Goal: Find specific page/section: Find specific page/section

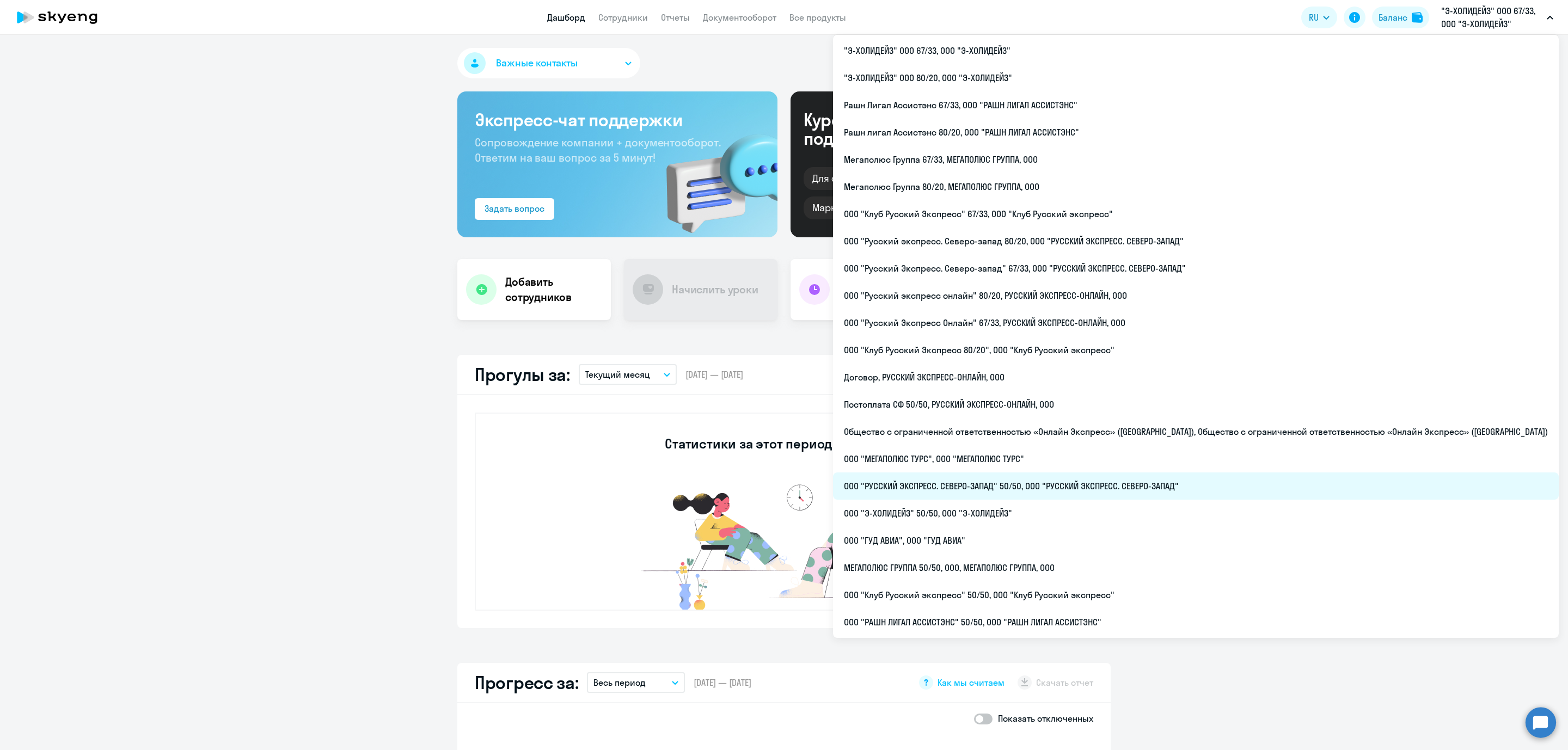
click at [1106, 481] on li "ООО "РУССКИЙ ЭКСПРЕСС. СЕВЕРО-ЗАПАД" 50/50, ООО "РУССКИЙ ЭКСПРЕСС. СЕВЕРО-ЗАПАД"" at bounding box center [1196, 487] width 726 height 28
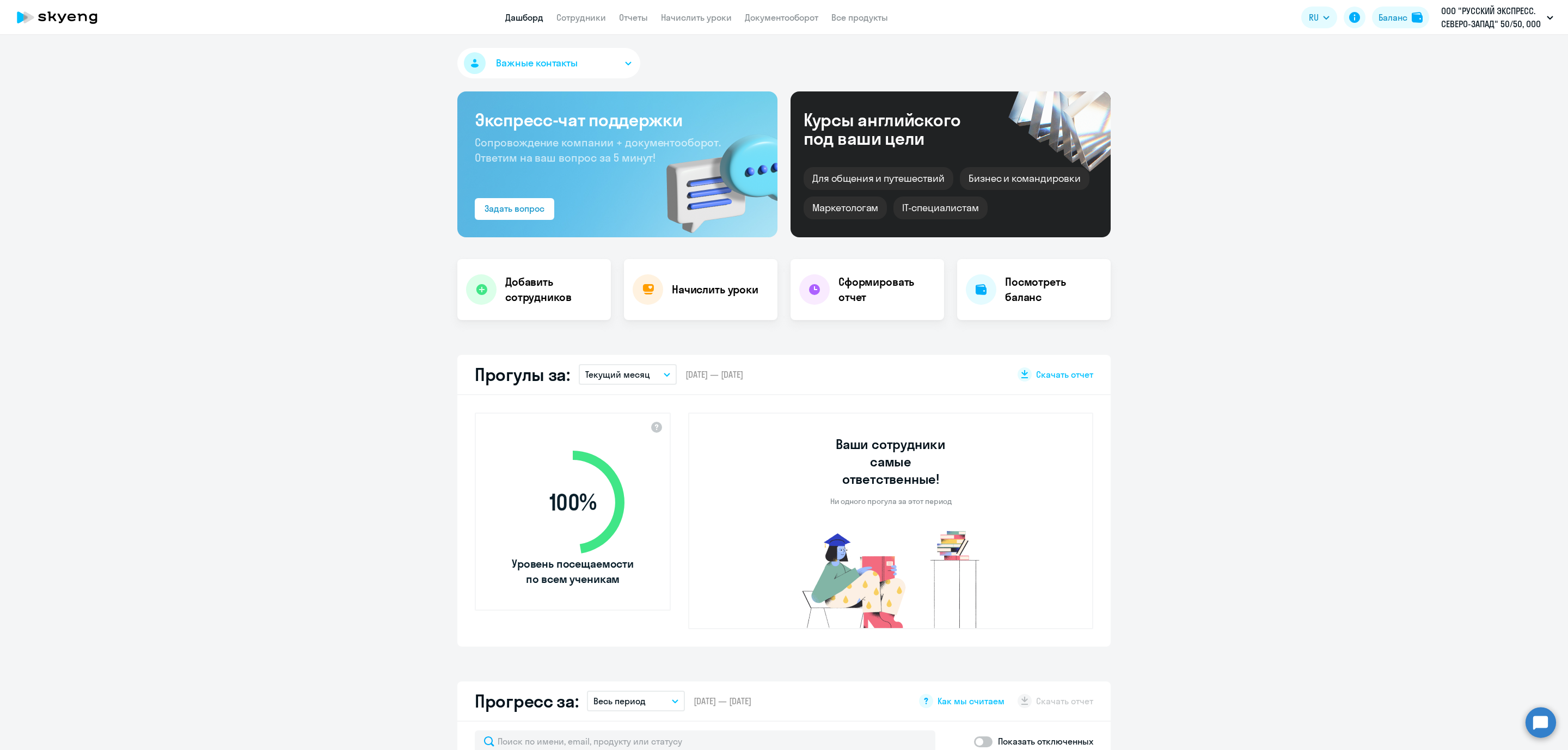
select select "30"
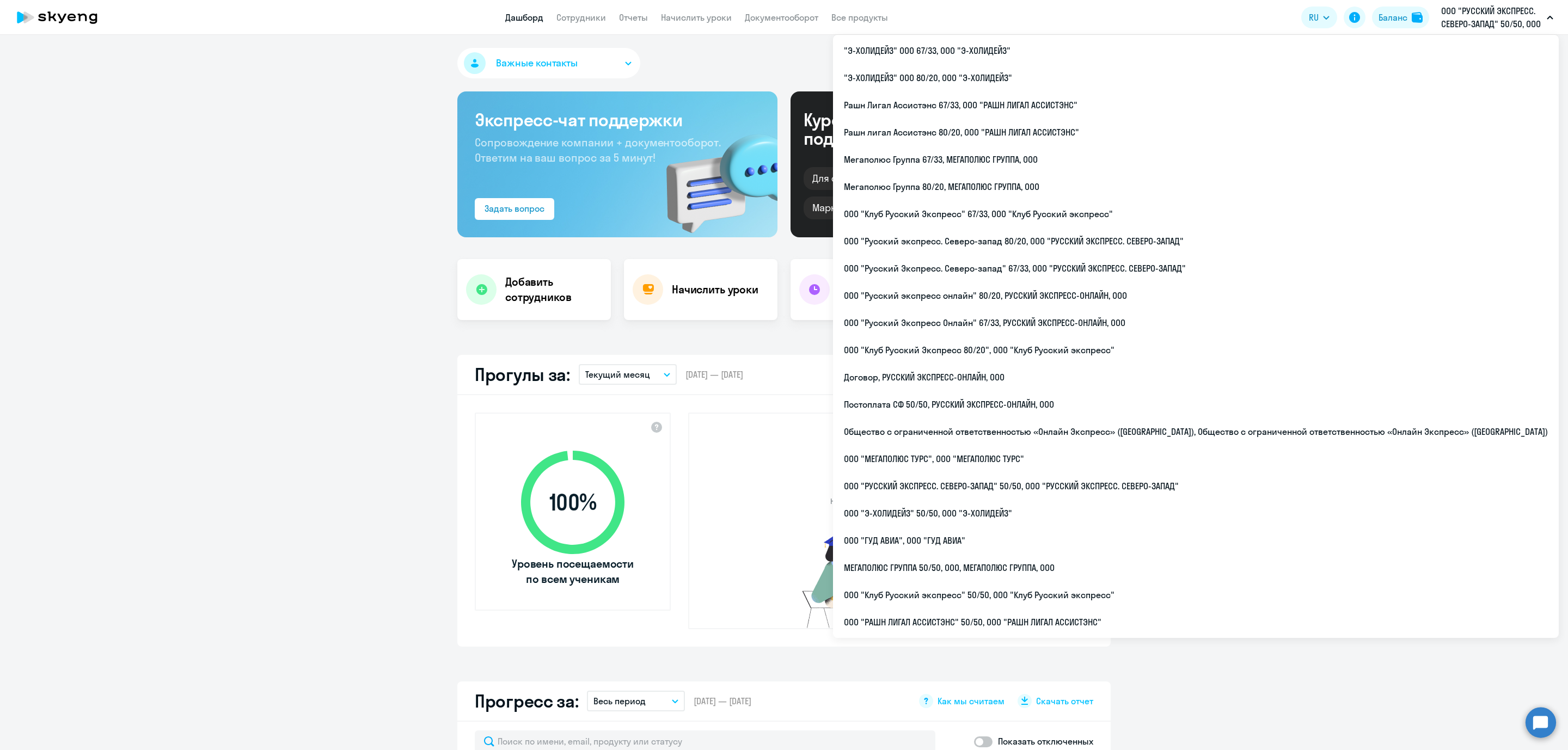
click at [1501, 17] on p "ООО "РУССКИЙ ЭКСПРЕСС. СЕВЕРО-ЗАПАД" 50/50, ООО "РУССКИЙ ЭКСПРЕСС. СЕВЕРО-ЗАПАД"" at bounding box center [1492, 17] width 101 height 26
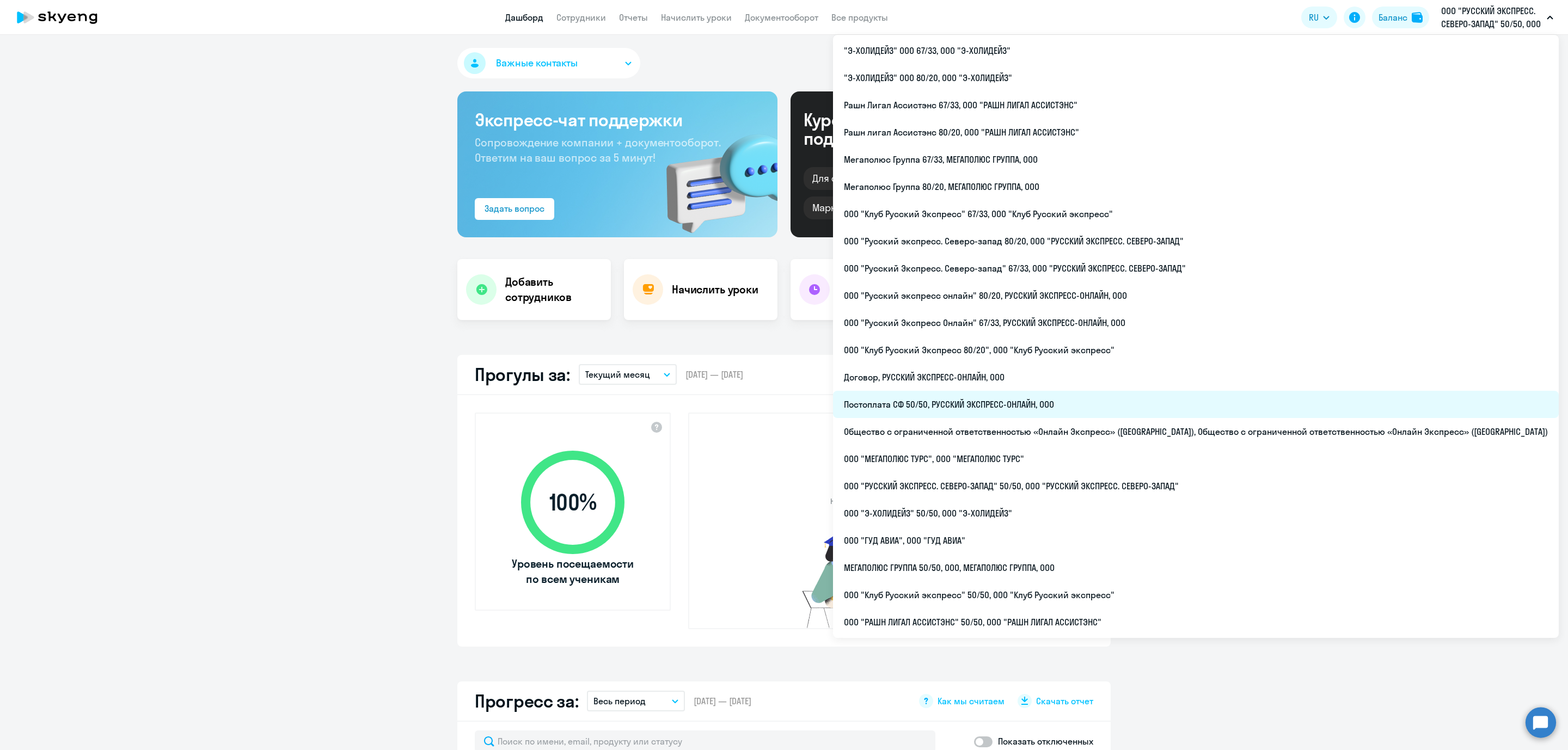
click at [1140, 407] on li "Постоплата СФ 50/50, РУССКИЙ ЭКСПРЕСС-ОНЛАЙН, ООО" at bounding box center [1196, 405] width 726 height 28
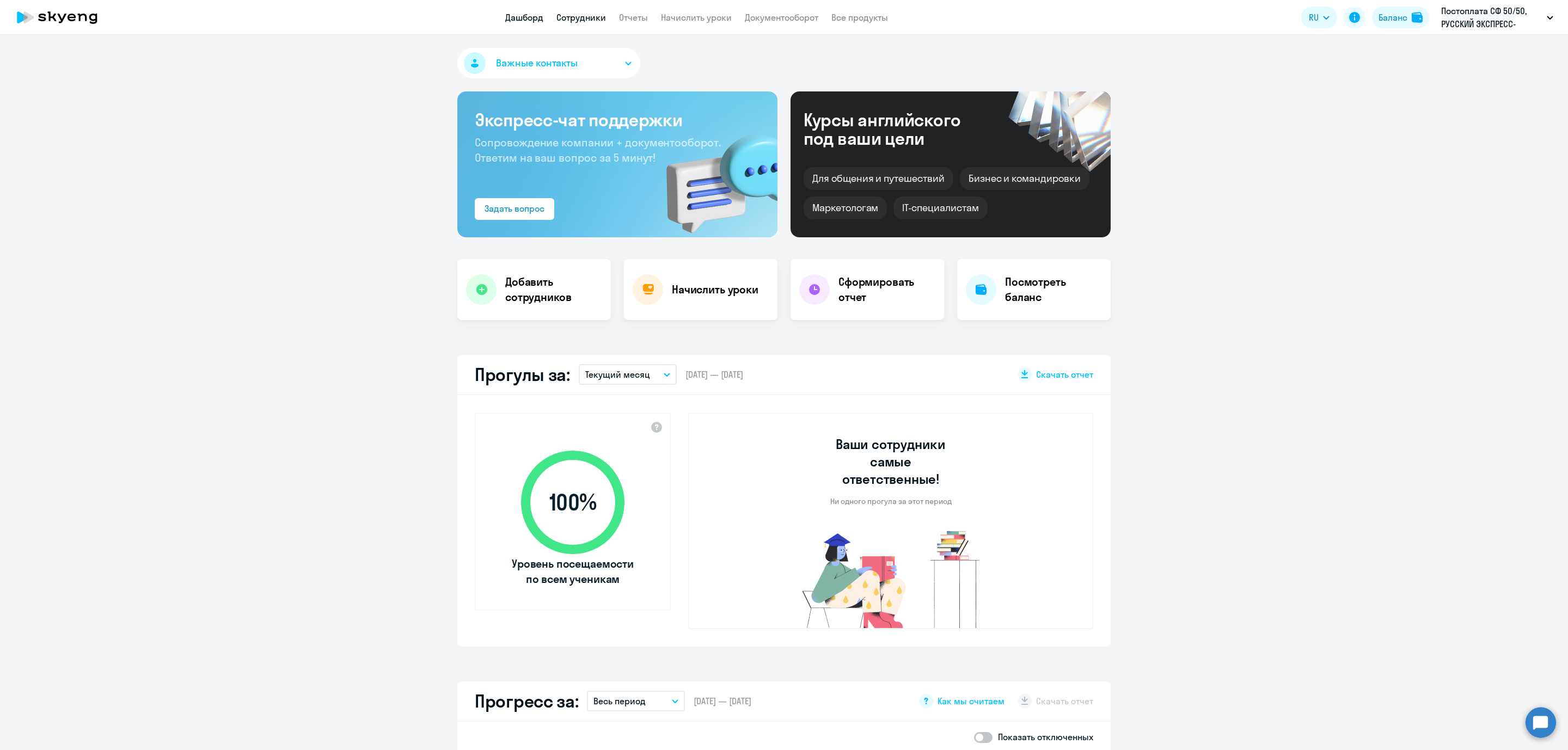
click at [589, 14] on link "Сотрудники" at bounding box center [581, 17] width 49 height 11
select select "30"
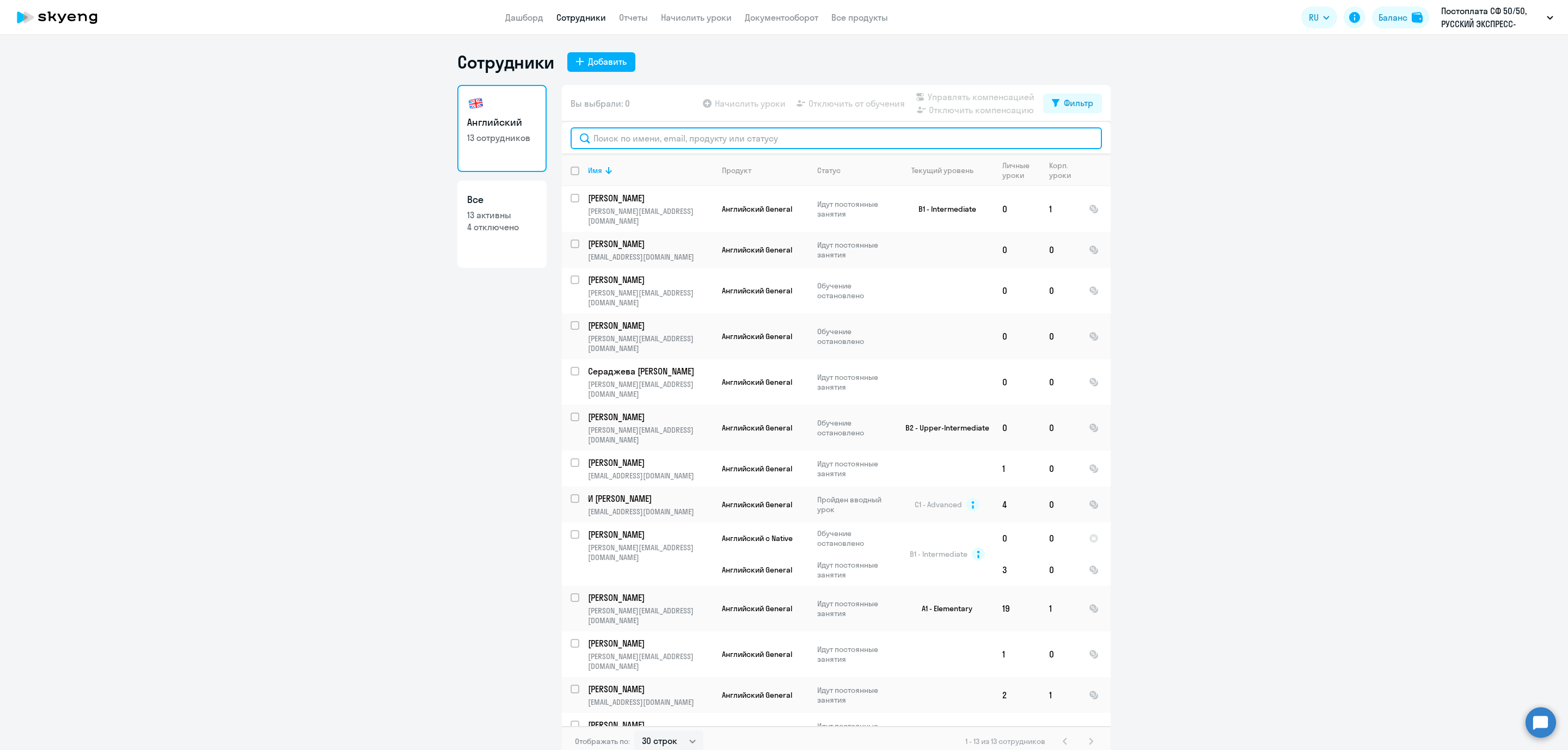
click at [653, 132] on input "text" at bounding box center [836, 139] width 532 height 22
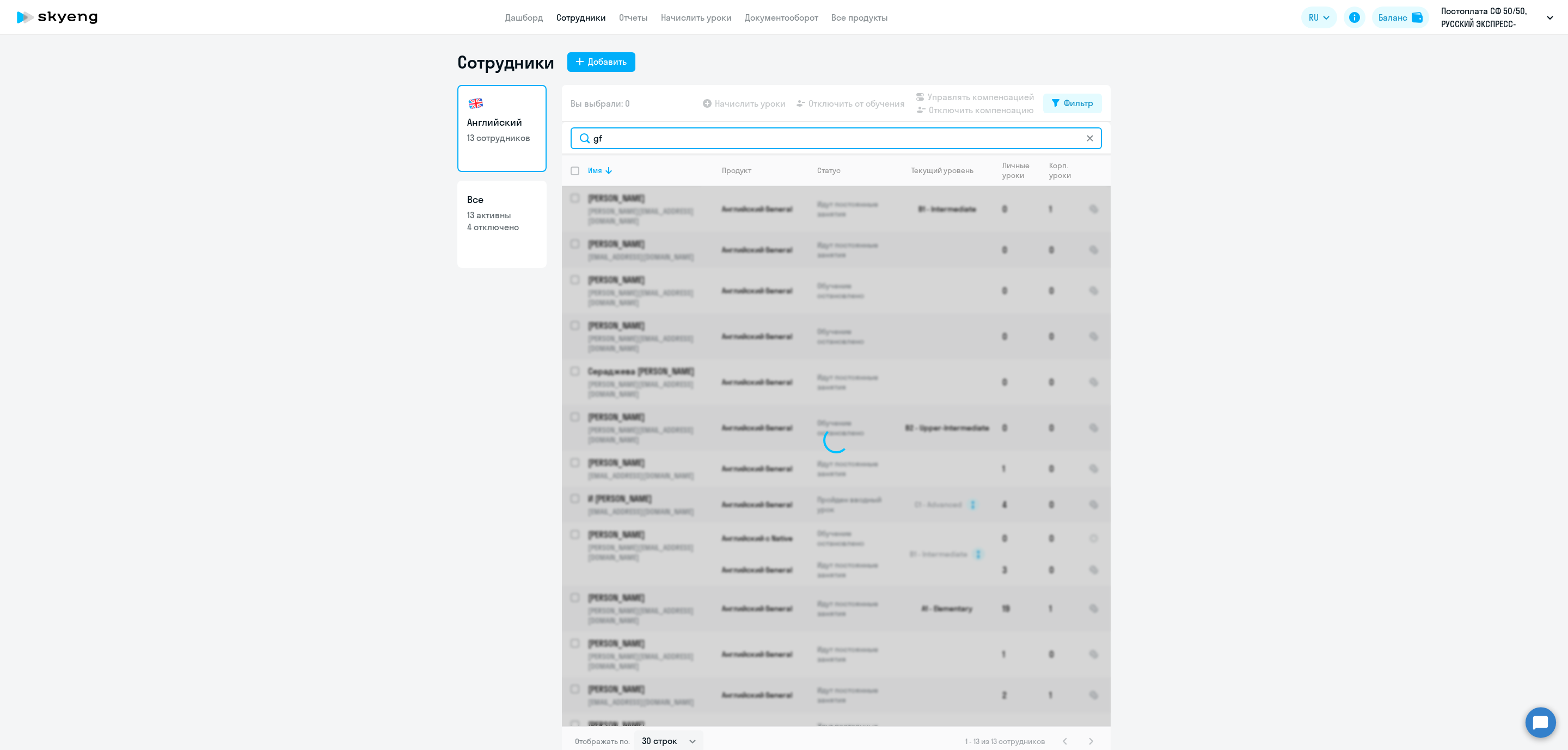
type input "g"
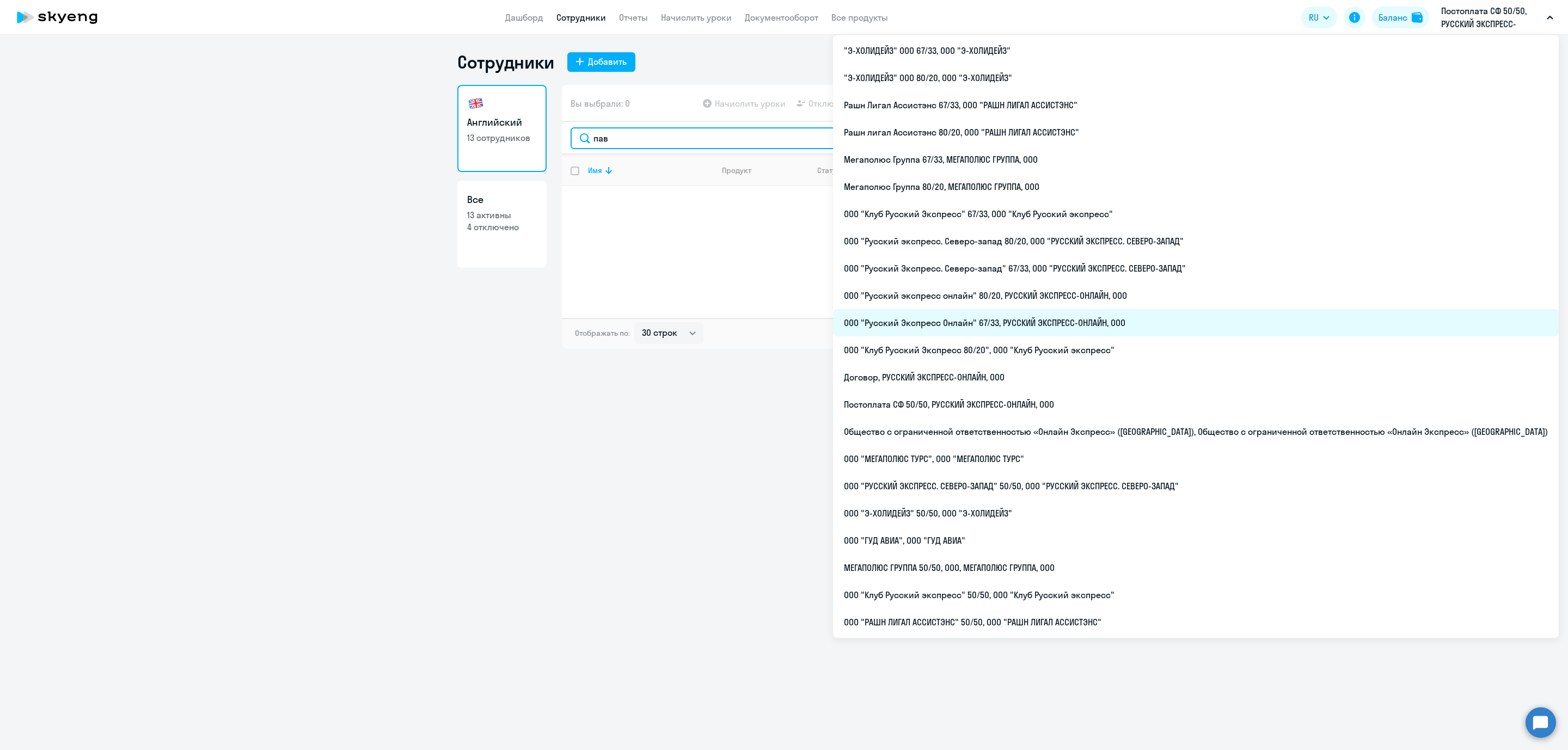
type input "пав"
click at [1144, 322] on li "ООО "Русский Экспресс Онлайн" 67/33, РУССКИЙ ЭКСПРЕСС-ОНЛАЙН, ООО" at bounding box center [1196, 323] width 726 height 28
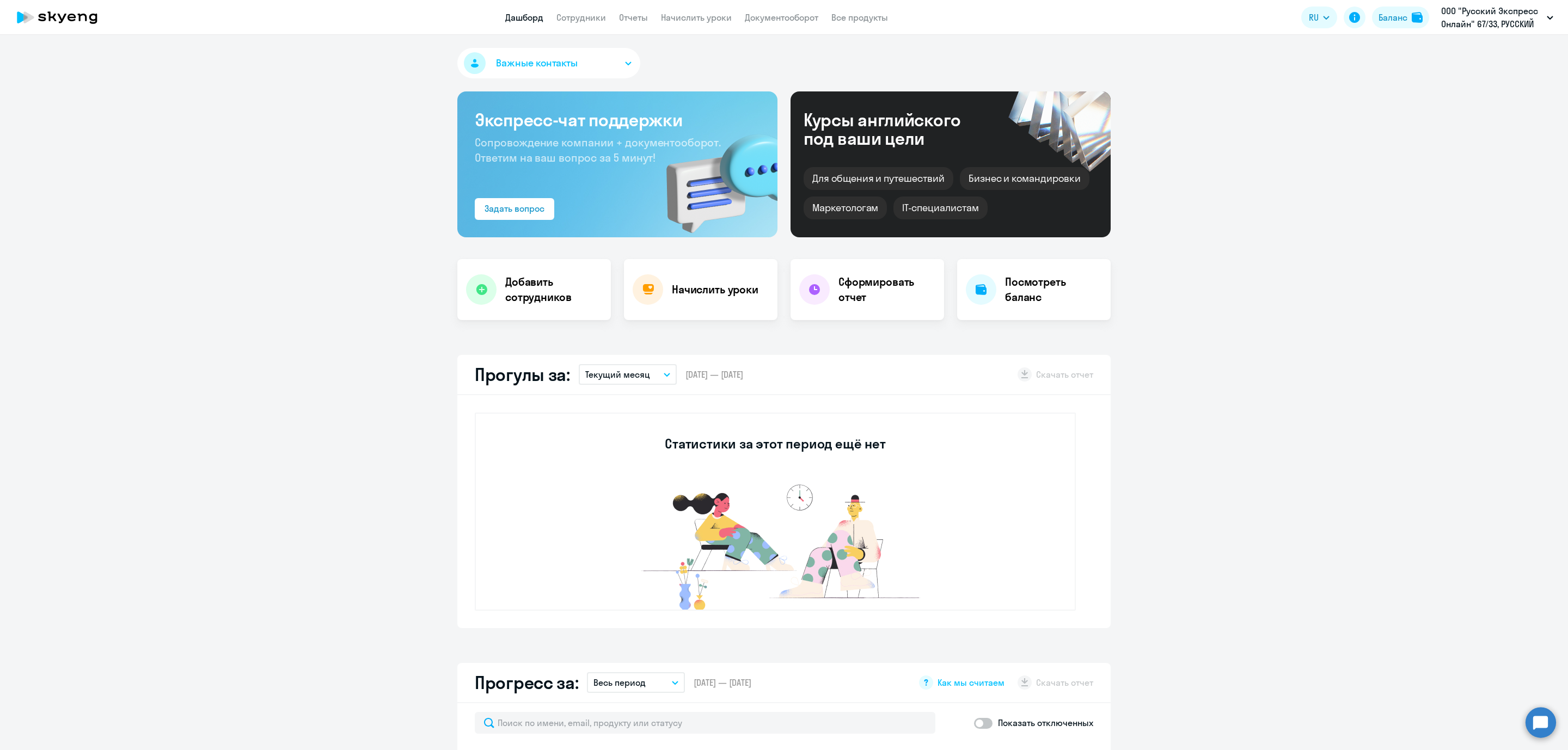
select select "30"
click at [582, 19] on link "Сотрудники" at bounding box center [581, 17] width 49 height 11
select select "30"
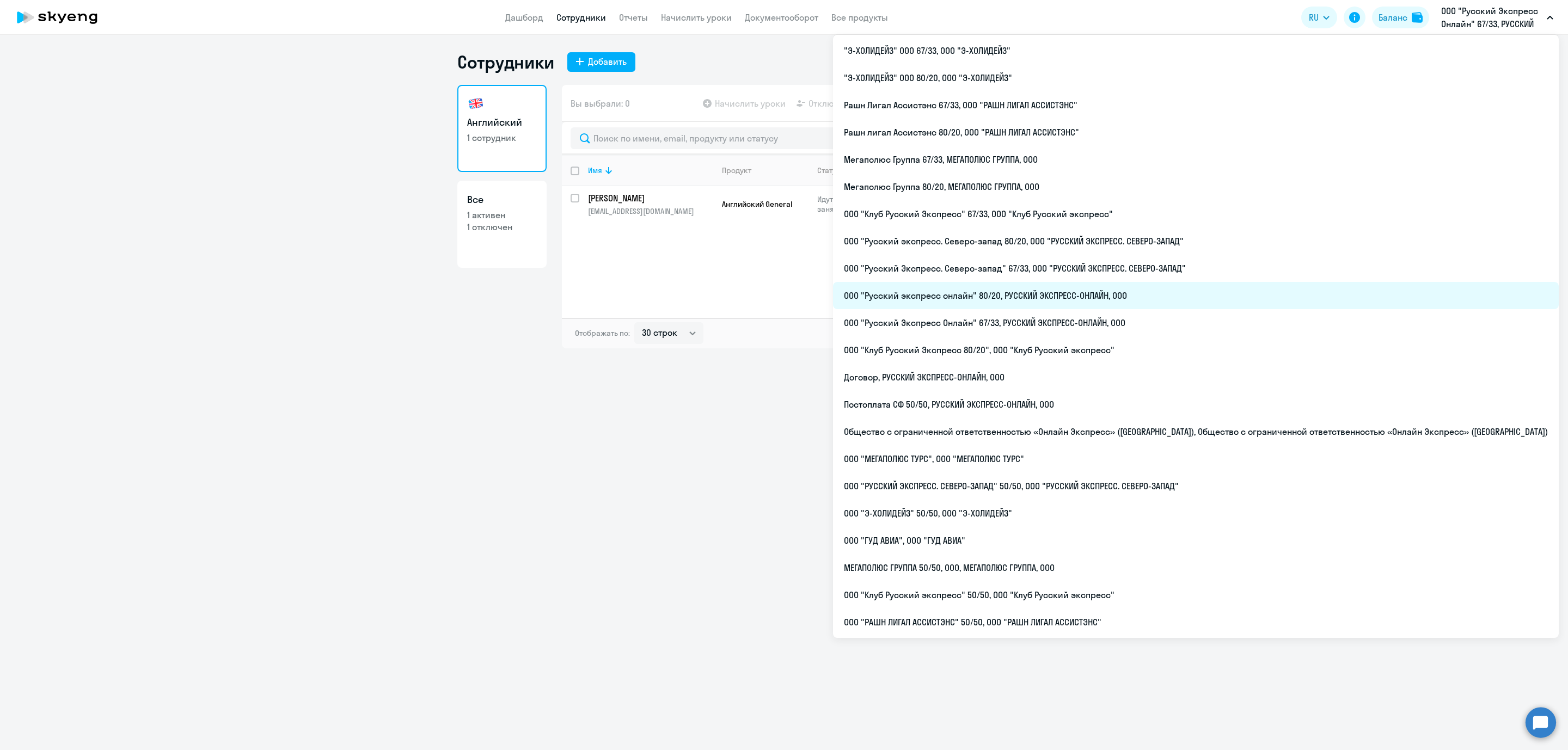
click at [1148, 296] on li "ООО "Русский экспресс онлайн" 80/20, РУССКИЙ ЭКСПРЕСС-ОНЛАЙН, ООО" at bounding box center [1196, 296] width 726 height 28
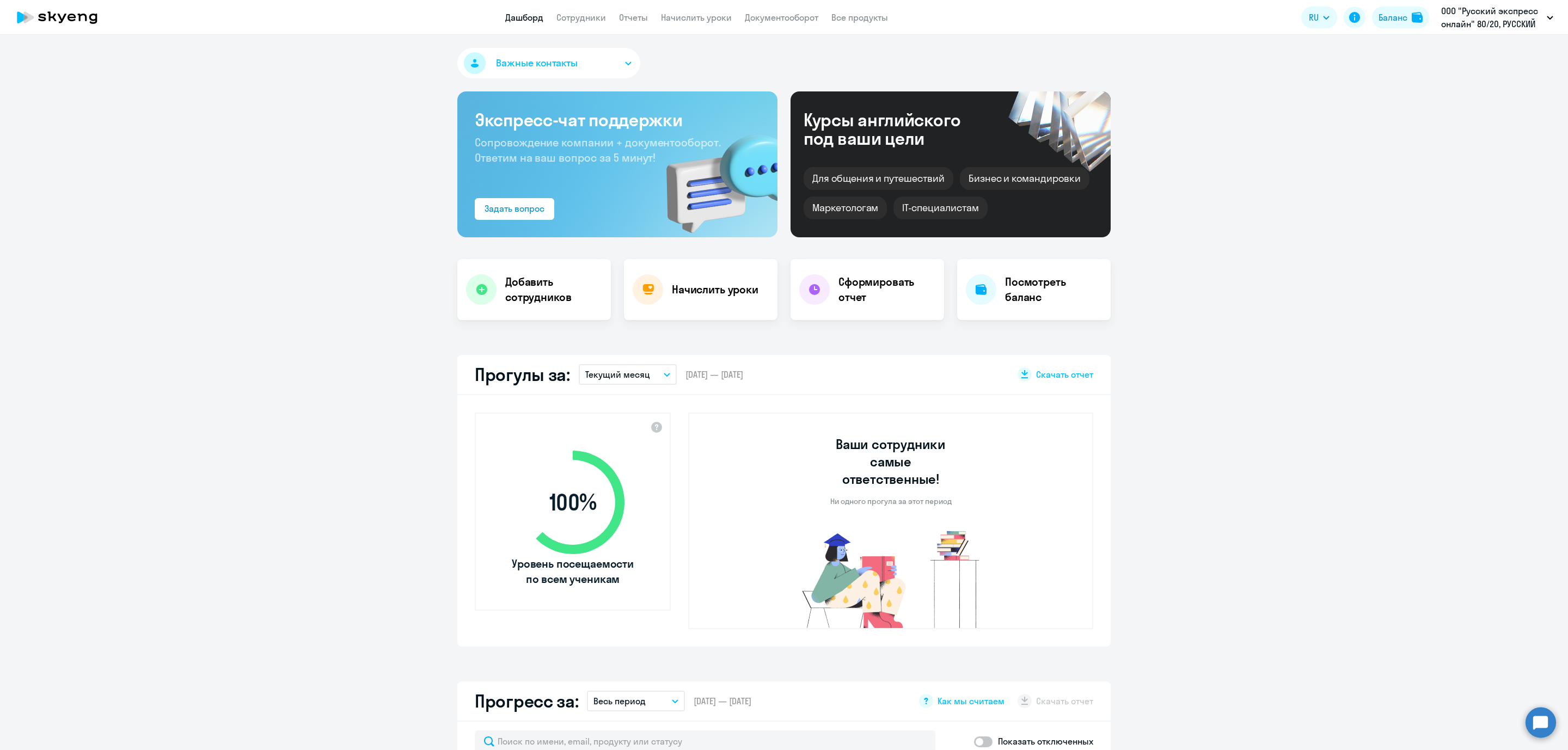
select select "30"
click at [574, 15] on link "Сотрудники" at bounding box center [581, 17] width 49 height 11
select select "30"
